Goal: Navigation & Orientation: Find specific page/section

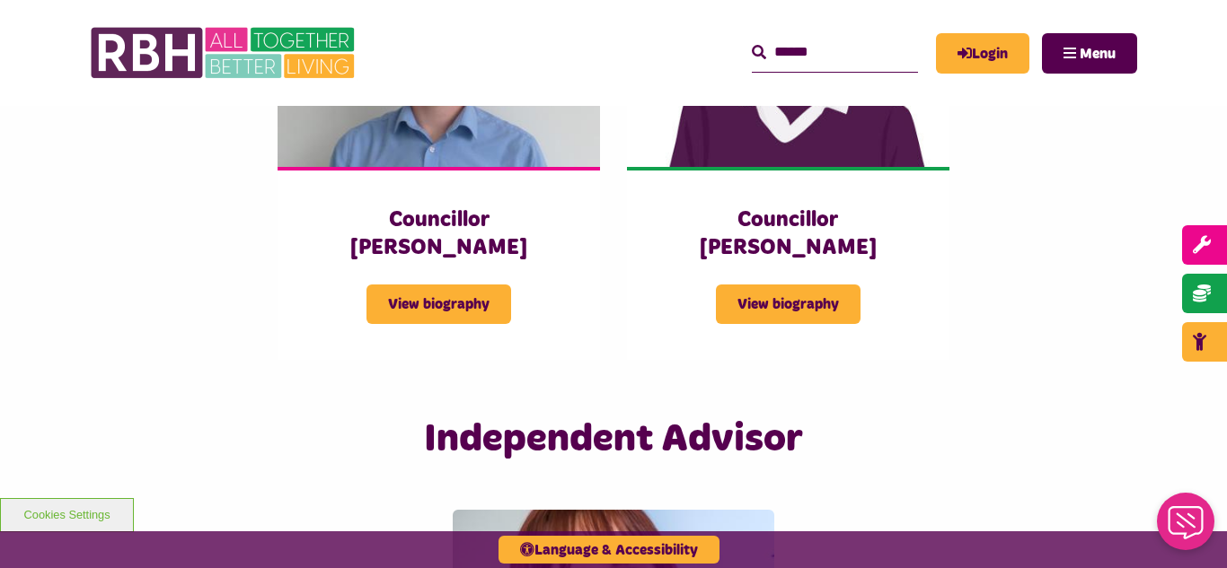
scroll to position [4095, 0]
click at [219, 59] on img at bounding box center [224, 53] width 269 height 70
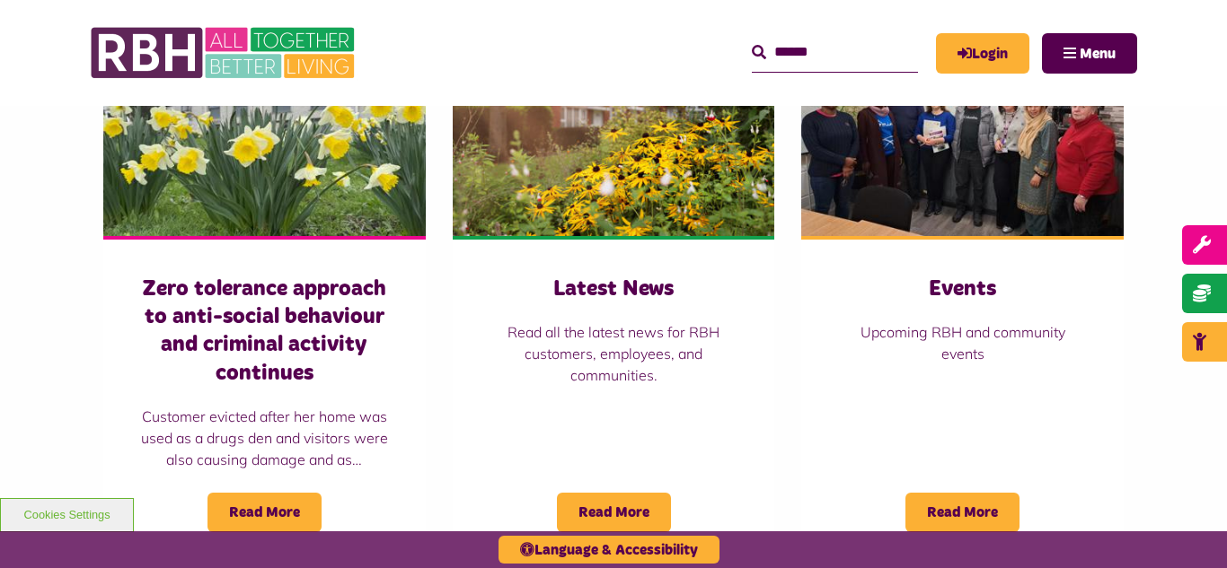
scroll to position [1293, 0]
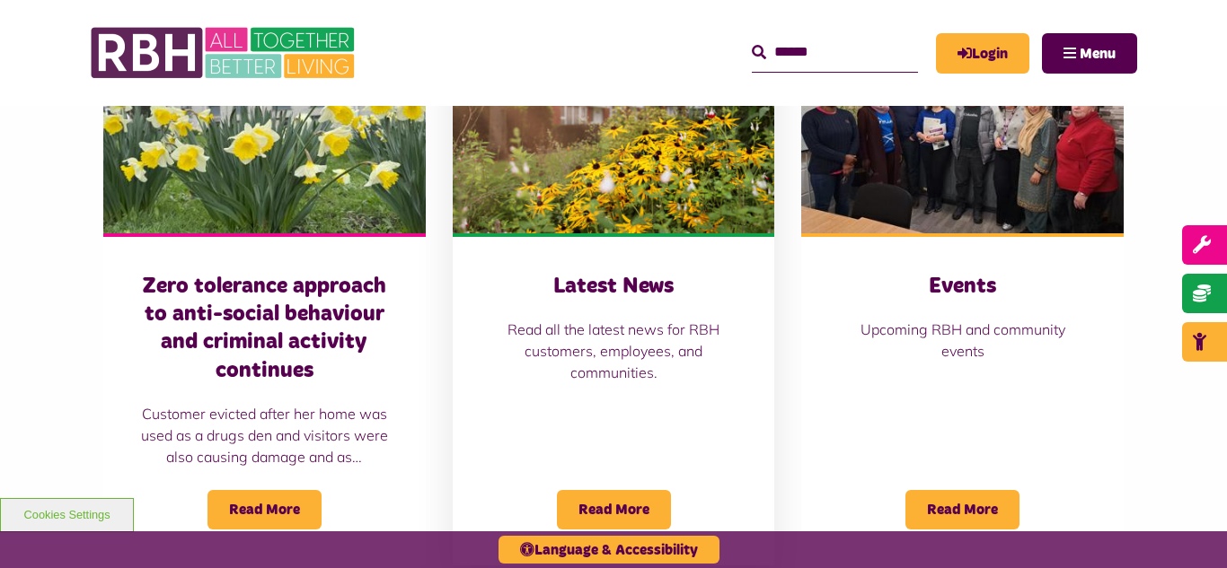
click at [547, 145] on img at bounding box center [614, 132] width 322 height 201
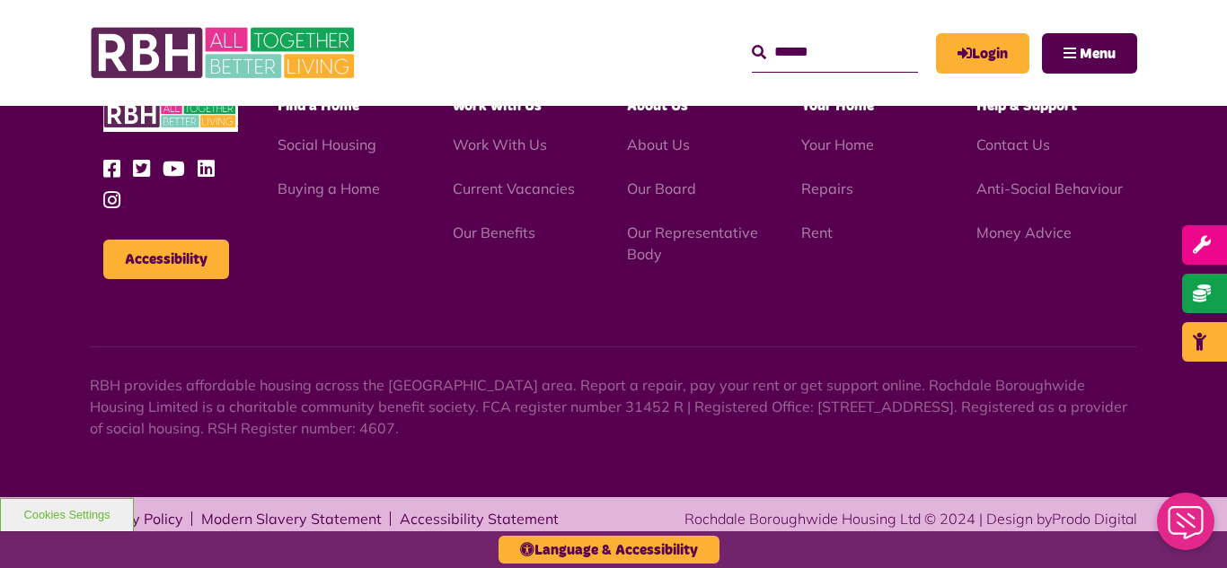
scroll to position [1955, 0]
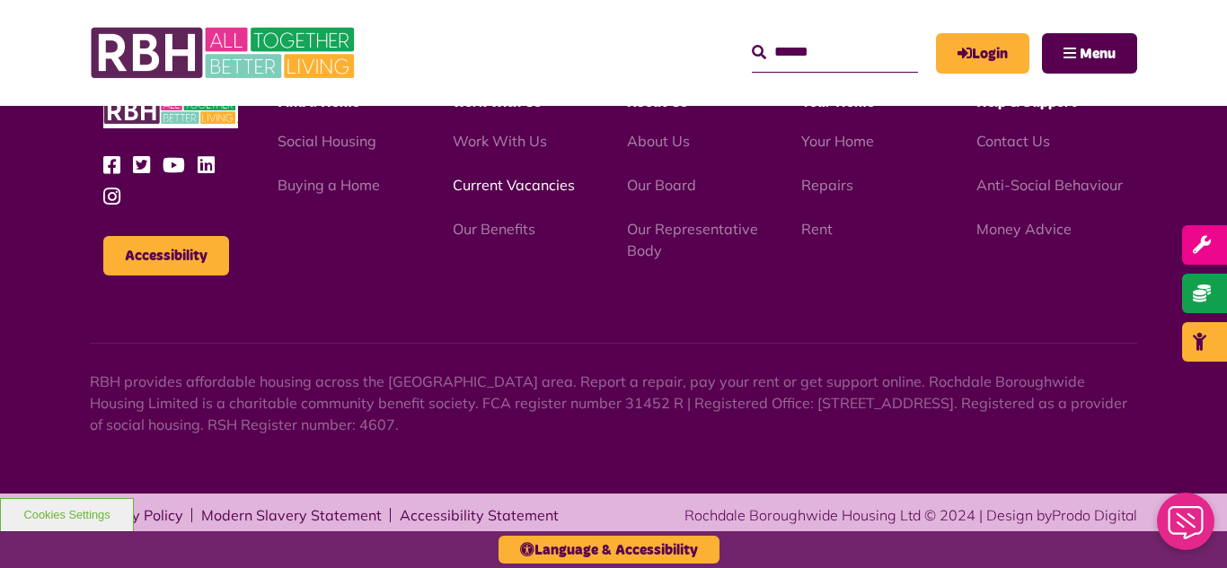
click at [495, 190] on link "Current Vacancies" at bounding box center [514, 185] width 122 height 18
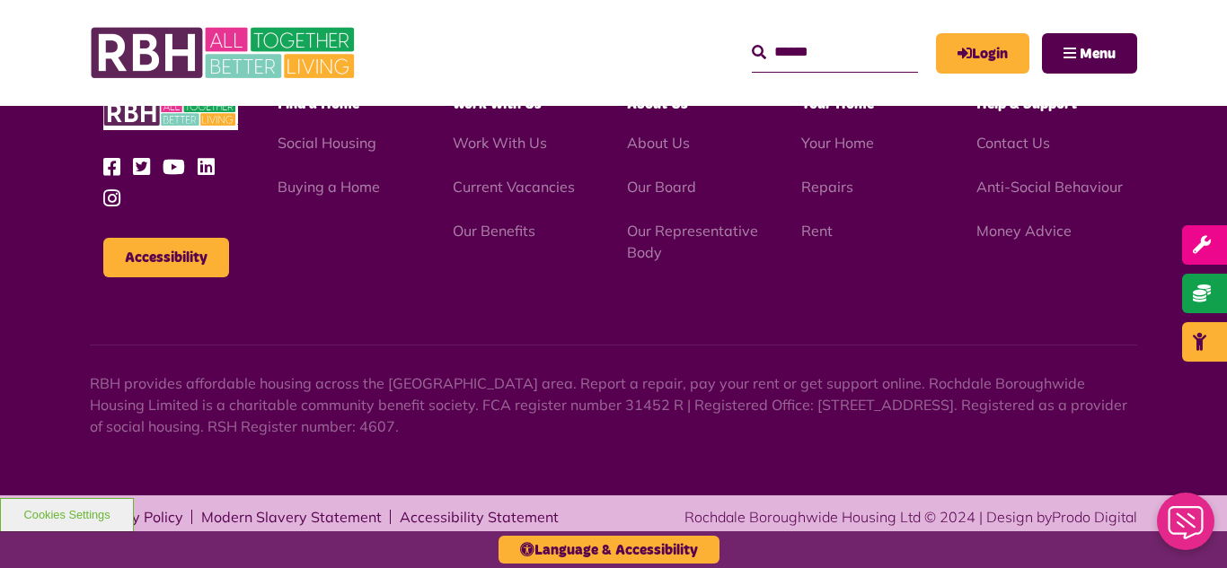
scroll to position [2570, 0]
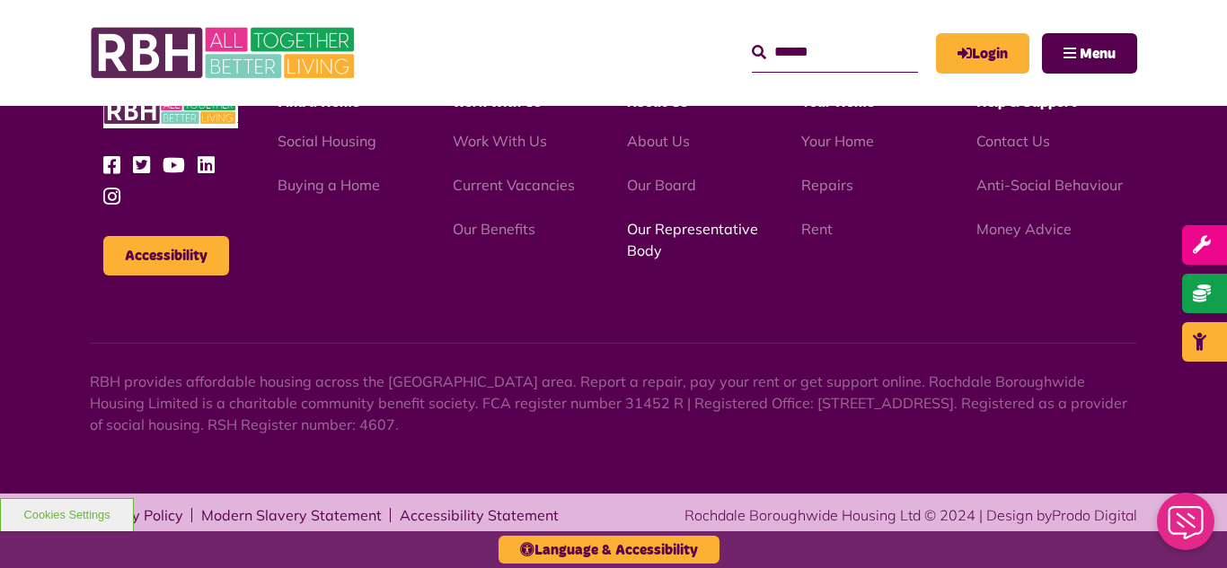
click at [684, 228] on link "Our Representative Body" at bounding box center [692, 240] width 131 height 40
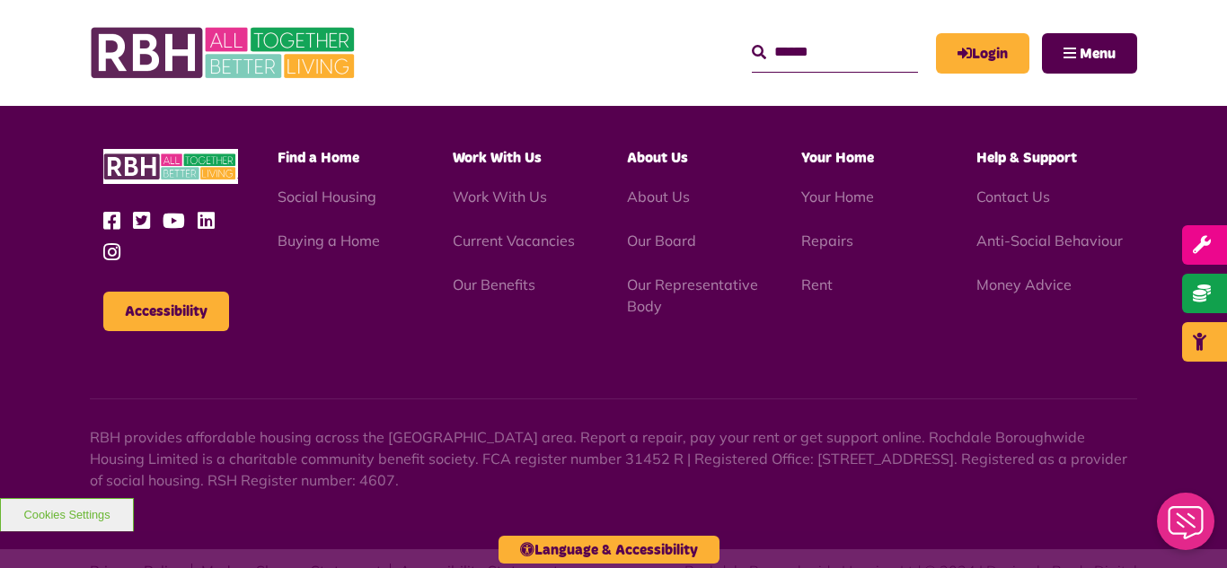
scroll to position [5214, 0]
